Goal: Check status: Check status

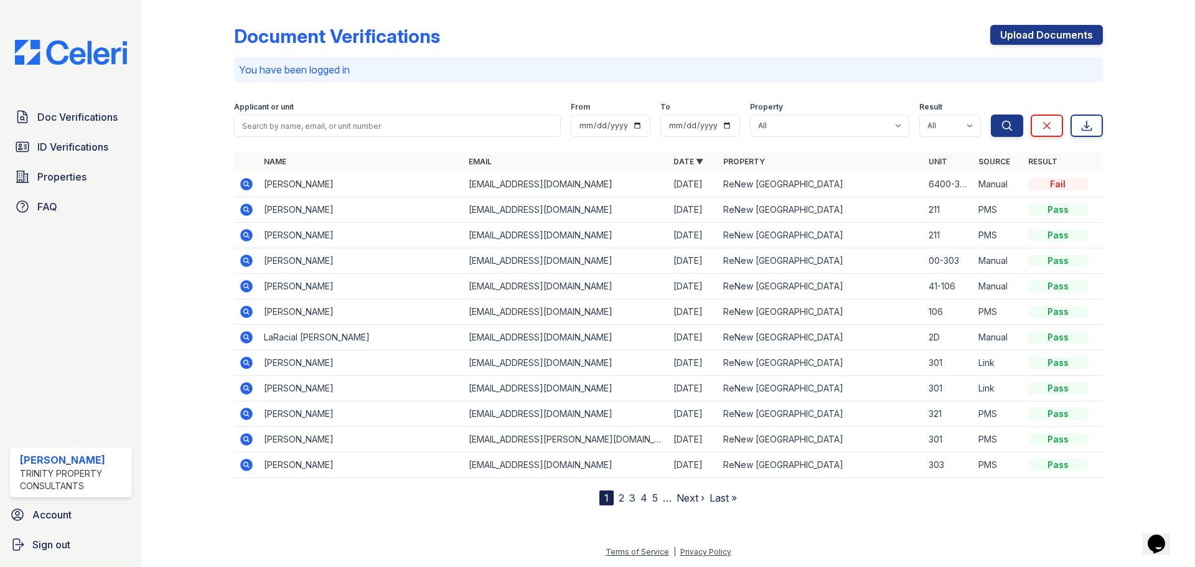
click at [69, 133] on div "Doc Verifications ID Verifications Properties FAQ" at bounding box center [71, 162] width 132 height 115
click at [70, 147] on span "ID Verifications" at bounding box center [72, 146] width 71 height 15
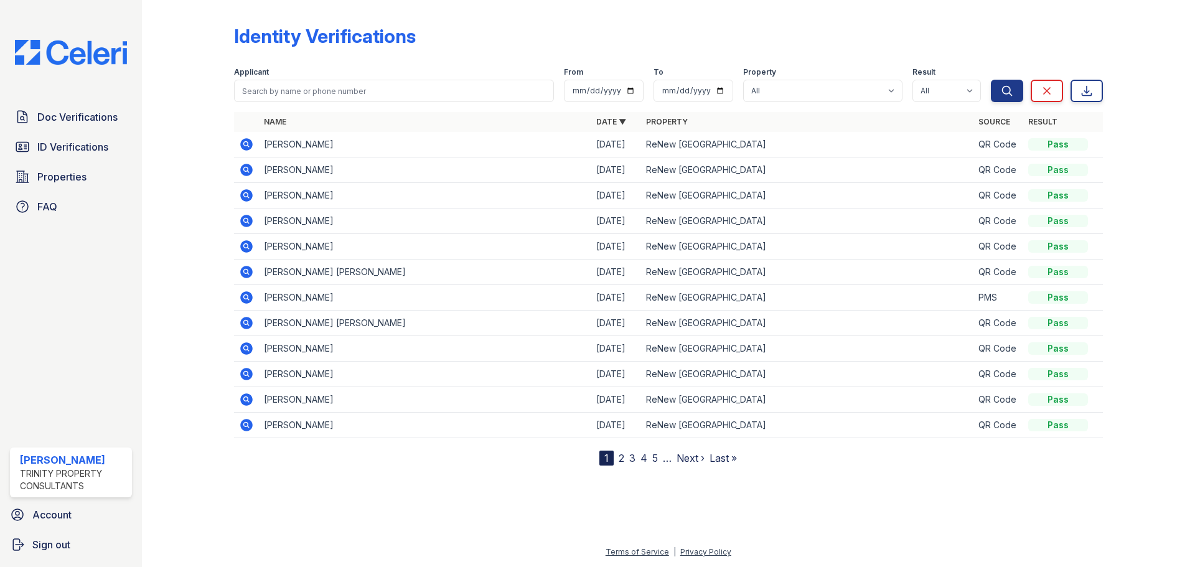
click at [246, 170] on icon at bounding box center [245, 168] width 3 height 3
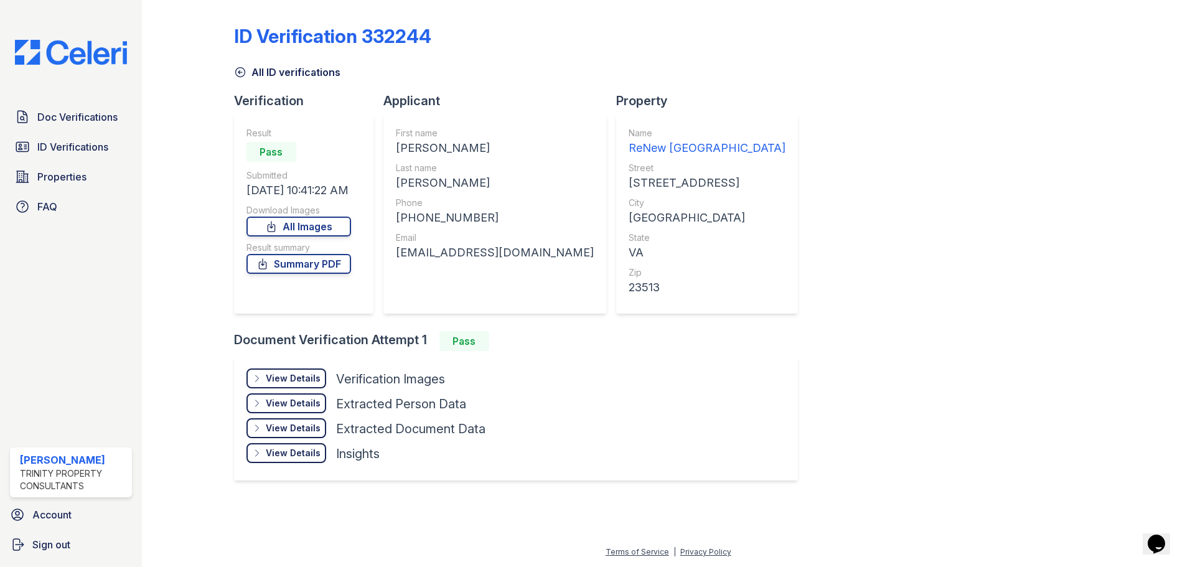
drag, startPoint x: 294, startPoint y: 365, endPoint x: 296, endPoint y: 375, distance: 10.9
click at [294, 366] on div "View Details Details Hide Details Details Verification Images Document Front Op…" at bounding box center [516, 418] width 564 height 124
click at [298, 380] on div "View Details" at bounding box center [293, 378] width 55 height 12
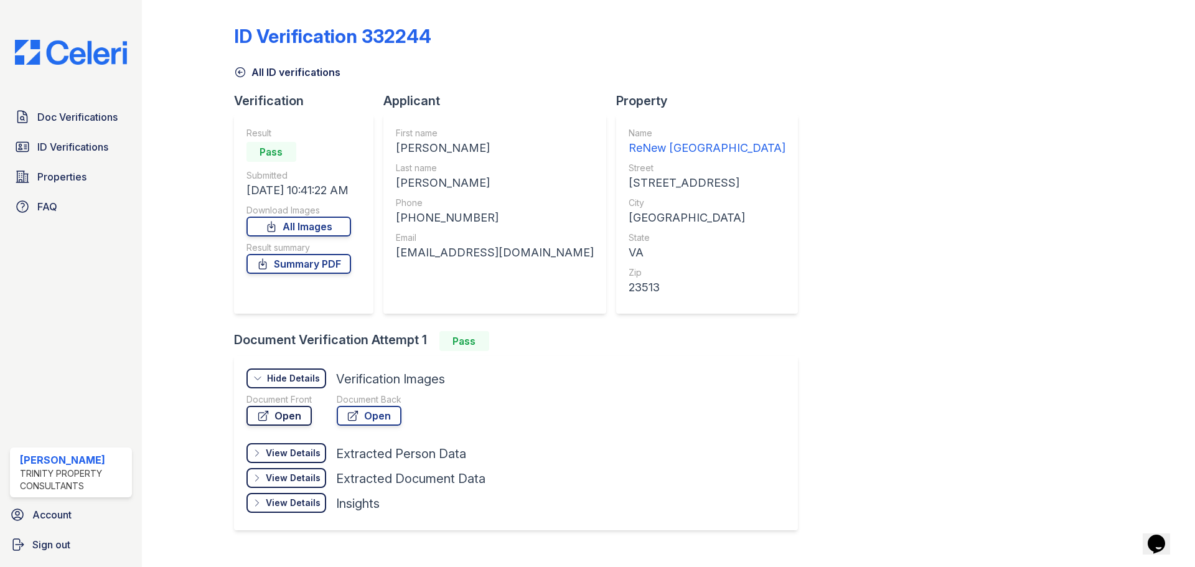
click at [299, 418] on link "Open" at bounding box center [278, 416] width 65 height 20
click at [47, 144] on span "ID Verifications" at bounding box center [72, 146] width 71 height 15
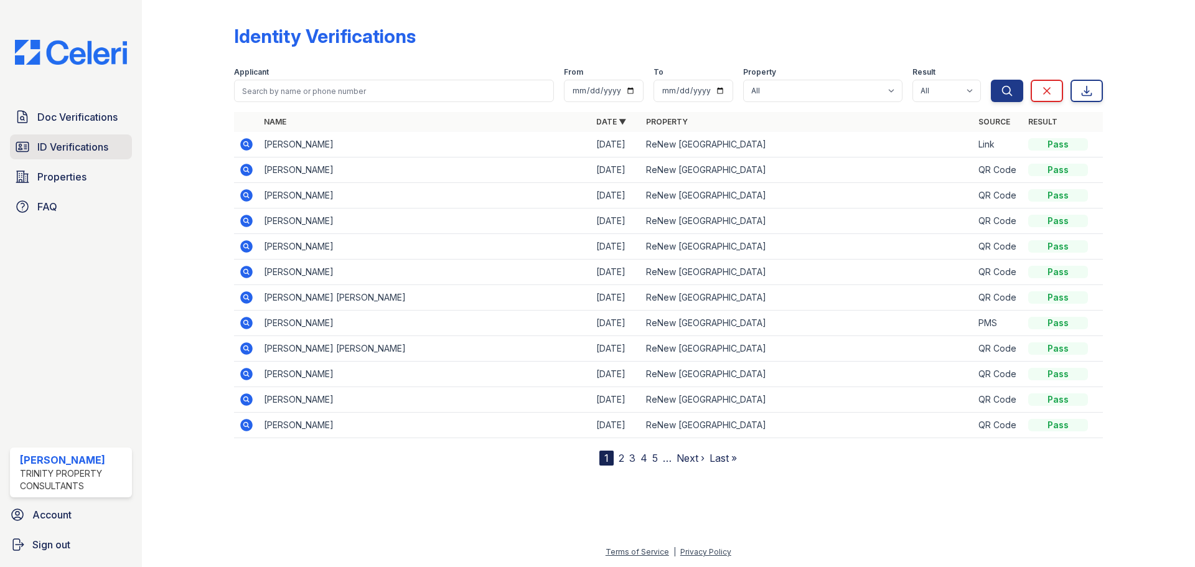
click at [72, 148] on span "ID Verifications" at bounding box center [72, 146] width 71 height 15
click at [85, 141] on span "ID Verifications" at bounding box center [72, 146] width 71 height 15
click at [248, 167] on icon at bounding box center [246, 170] width 12 height 12
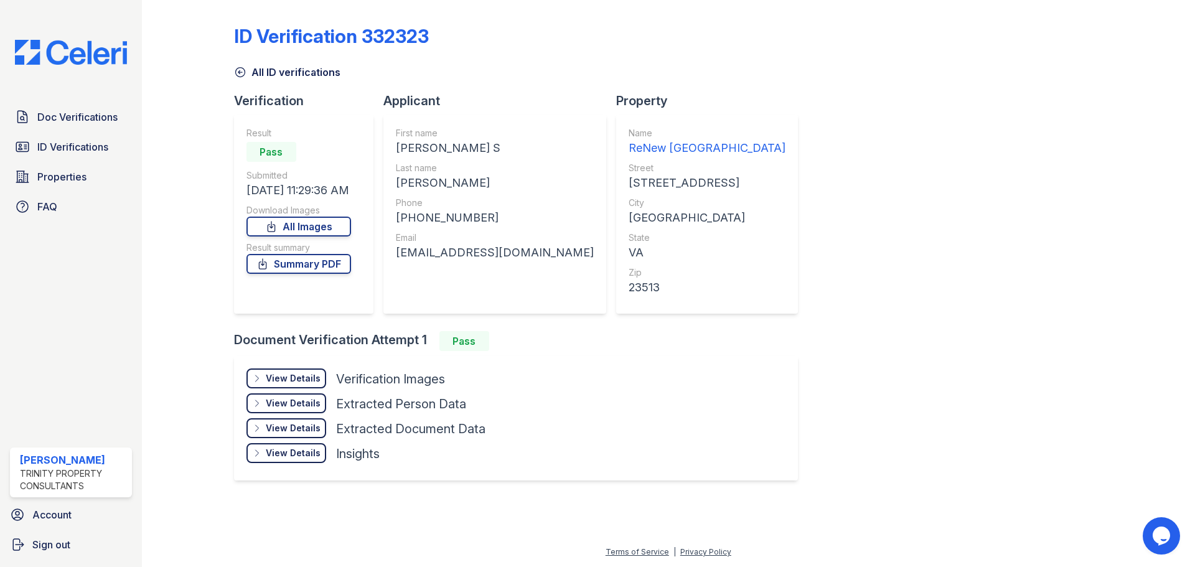
click at [274, 375] on div "View Details" at bounding box center [293, 378] width 55 height 12
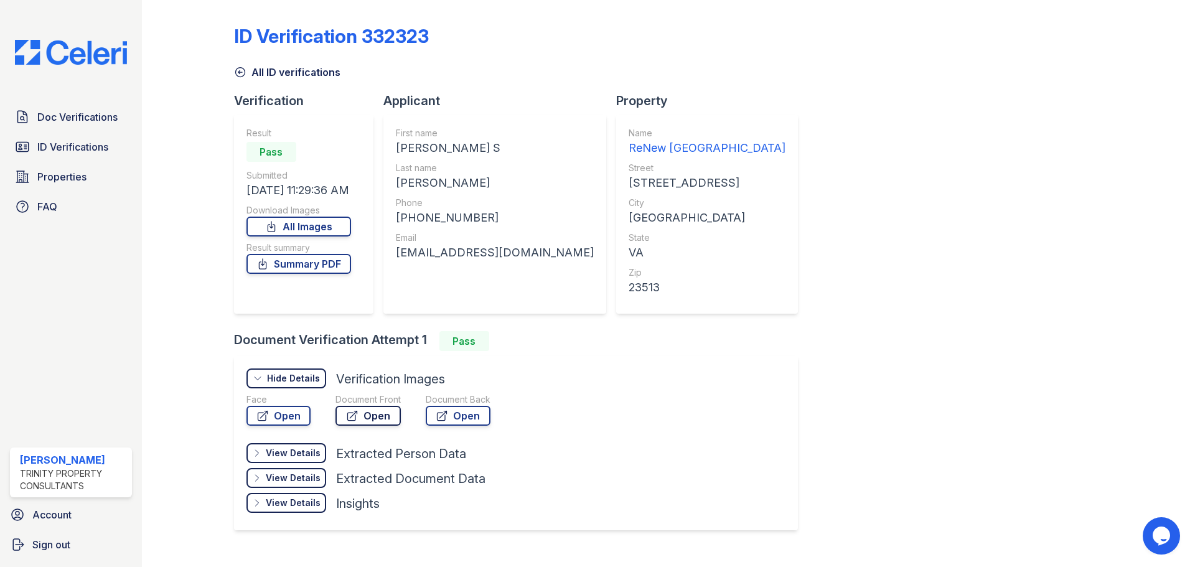
click at [355, 411] on icon at bounding box center [351, 415] width 9 height 9
click at [52, 141] on span "ID Verifications" at bounding box center [72, 146] width 71 height 15
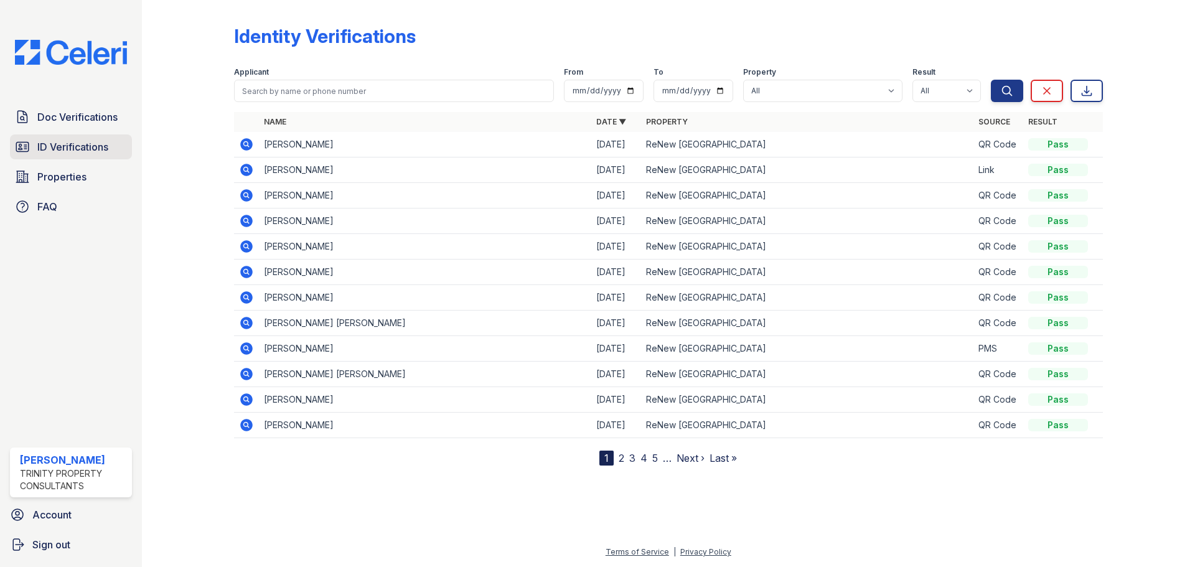
click at [45, 146] on span "ID Verifications" at bounding box center [72, 146] width 71 height 15
click at [96, 163] on div "Doc Verifications ID Verifications Properties FAQ" at bounding box center [71, 162] width 132 height 115
click at [85, 153] on span "ID Verifications" at bounding box center [72, 146] width 71 height 15
click at [75, 138] on link "ID Verifications" at bounding box center [71, 146] width 122 height 25
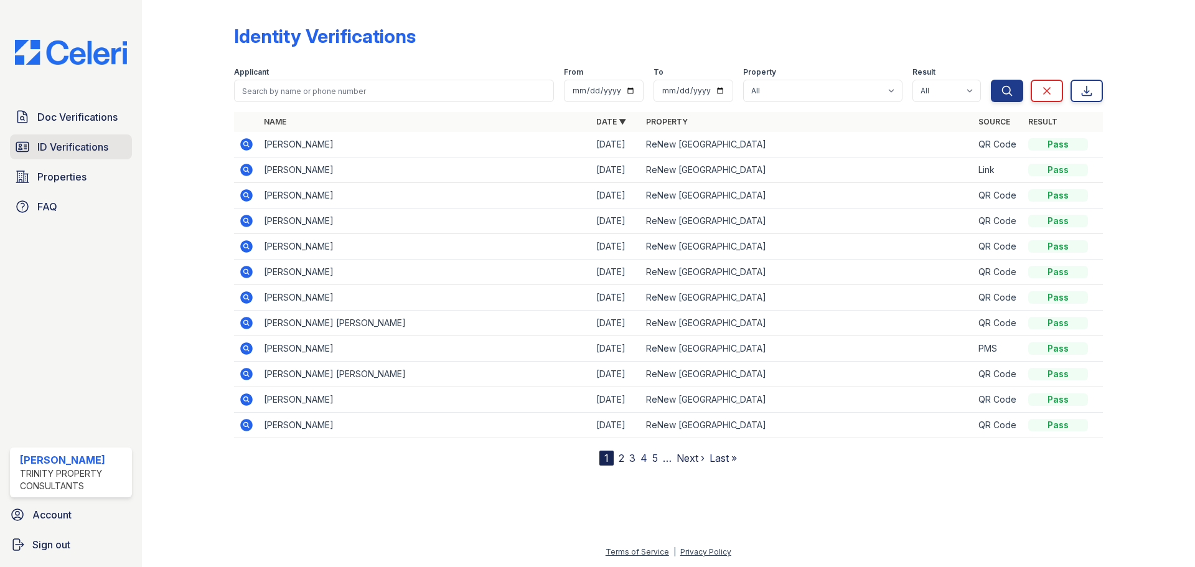
click at [69, 151] on span "ID Verifications" at bounding box center [72, 146] width 71 height 15
click at [45, 144] on span "ID Verifications" at bounding box center [72, 146] width 71 height 15
click at [38, 140] on span "ID Verifications" at bounding box center [72, 146] width 71 height 15
click at [246, 141] on icon at bounding box center [246, 144] width 15 height 15
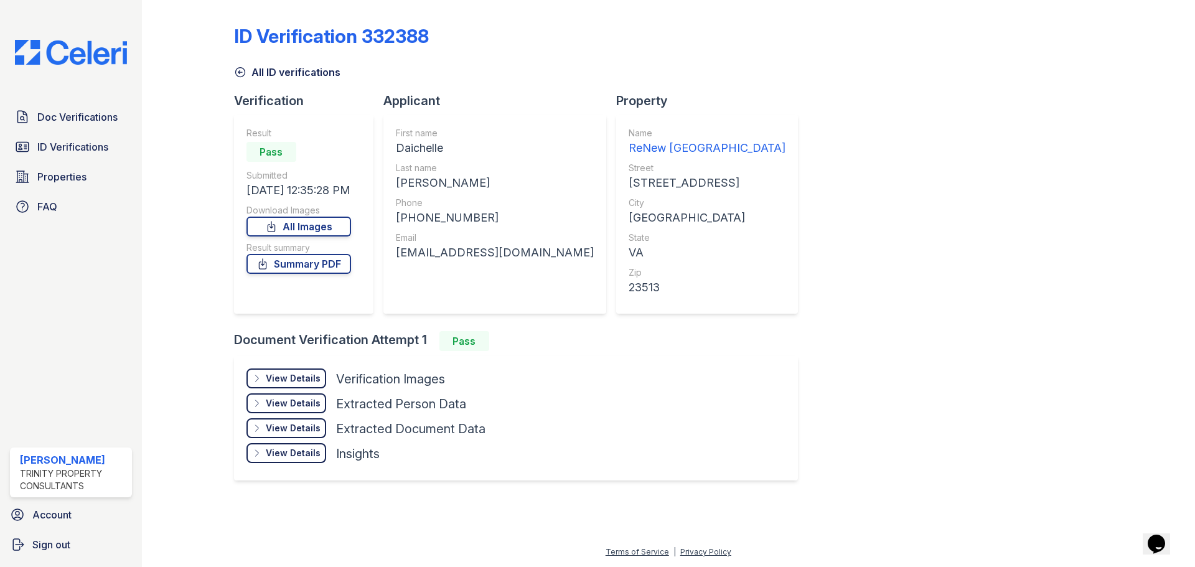
click at [310, 383] on div "View Details" at bounding box center [293, 378] width 55 height 12
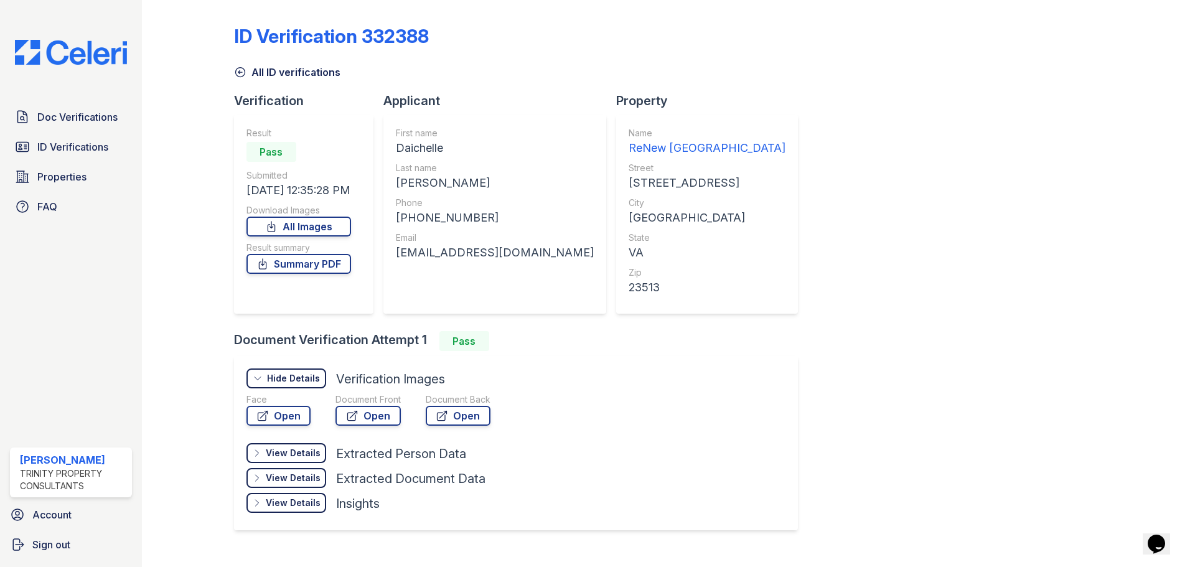
click at [387, 432] on div at bounding box center [380, 437] width 269 height 12
click at [383, 415] on link "Open" at bounding box center [367, 416] width 65 height 20
click at [88, 145] on span "ID Verifications" at bounding box center [72, 146] width 71 height 15
